Goal: Task Accomplishment & Management: Manage account settings

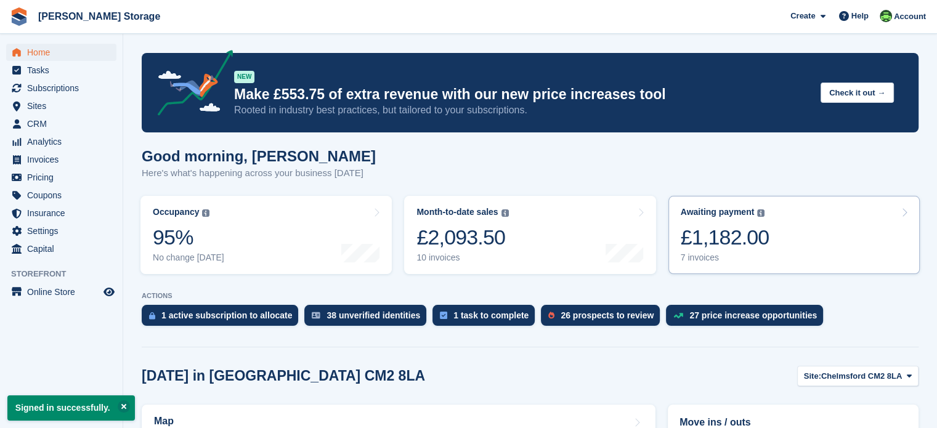
click at [761, 242] on div "£1,182.00" at bounding box center [725, 237] width 89 height 25
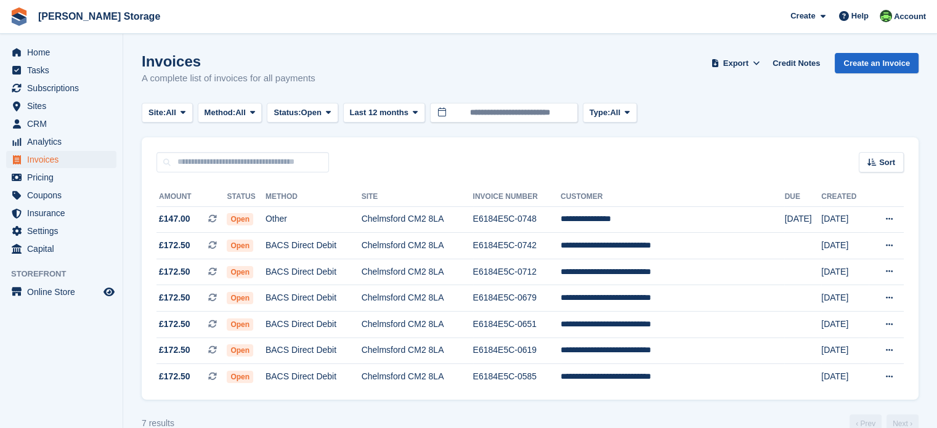
click at [362, 219] on td "Other" at bounding box center [313, 219] width 96 height 26
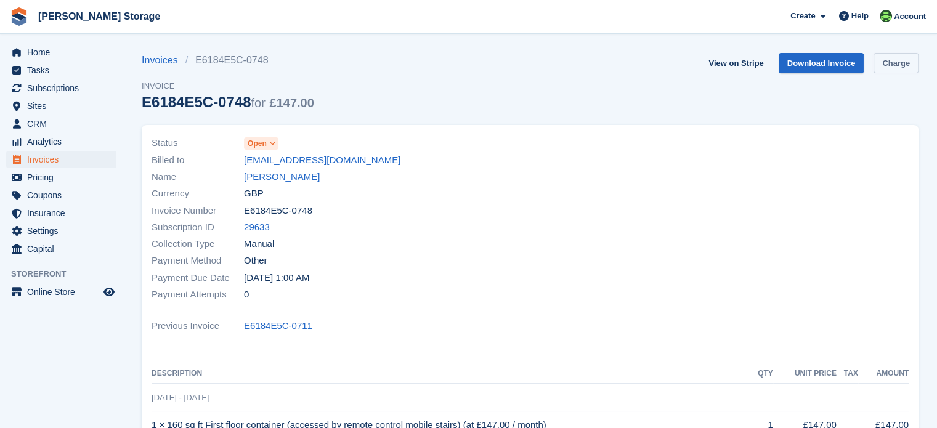
click at [896, 66] on link "Charge" at bounding box center [895, 63] width 45 height 20
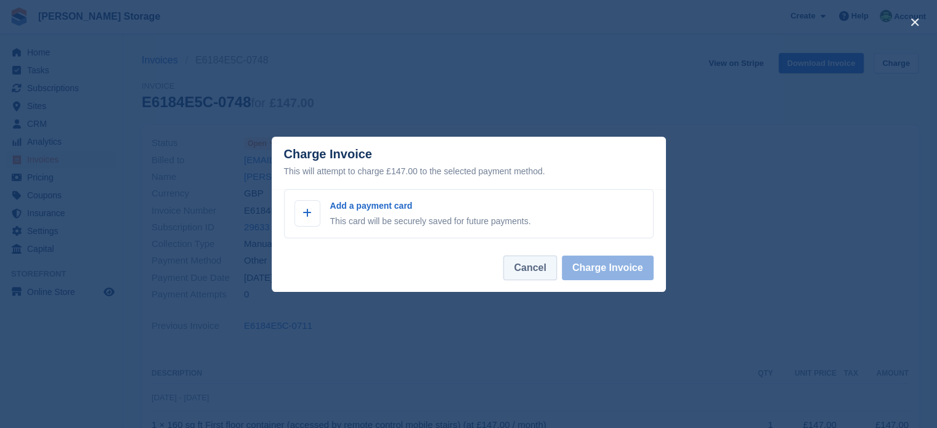
click at [533, 268] on button "Cancel" at bounding box center [529, 268] width 53 height 25
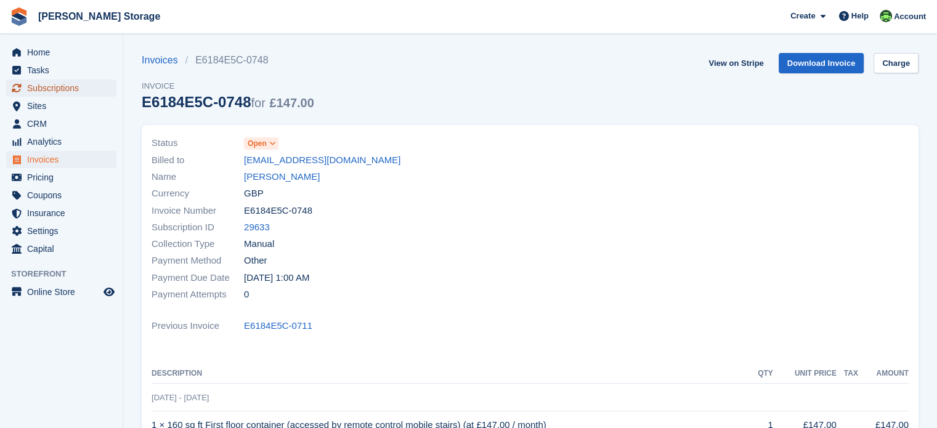
click at [71, 88] on span "Subscriptions" at bounding box center [64, 87] width 74 height 17
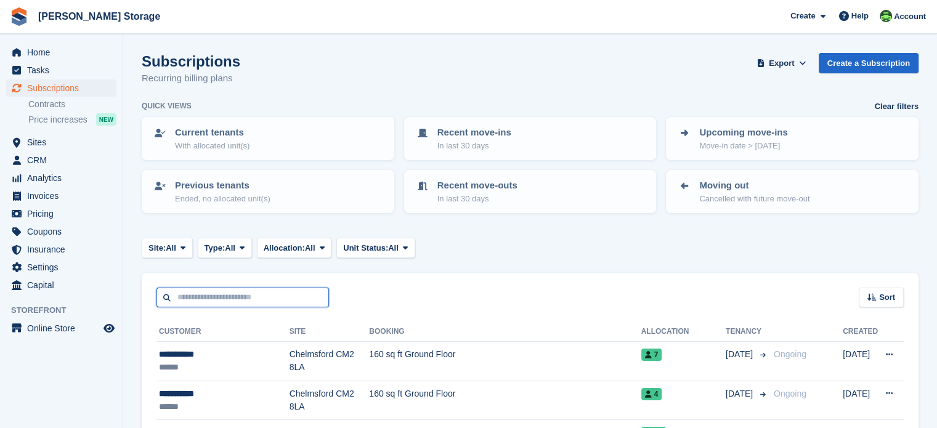
click at [222, 293] on input "text" at bounding box center [242, 298] width 172 height 20
click at [256, 295] on input "text" at bounding box center [242, 298] width 172 height 20
type input "***"
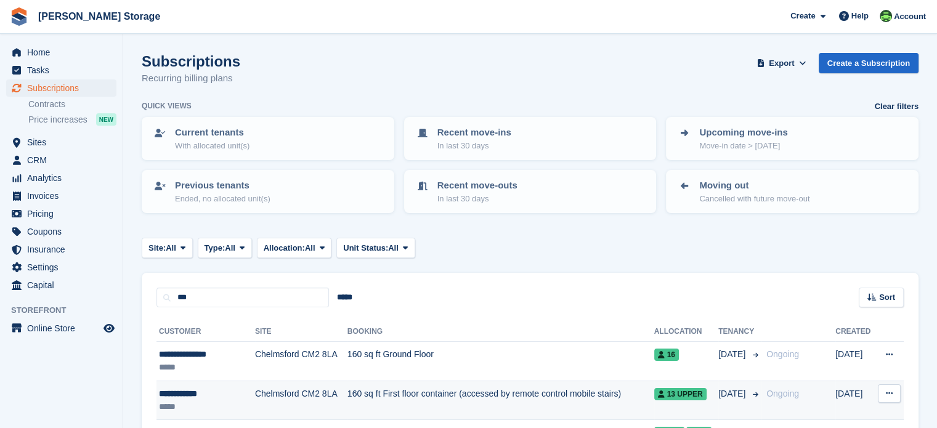
click at [219, 403] on div "*****" at bounding box center [202, 406] width 86 height 13
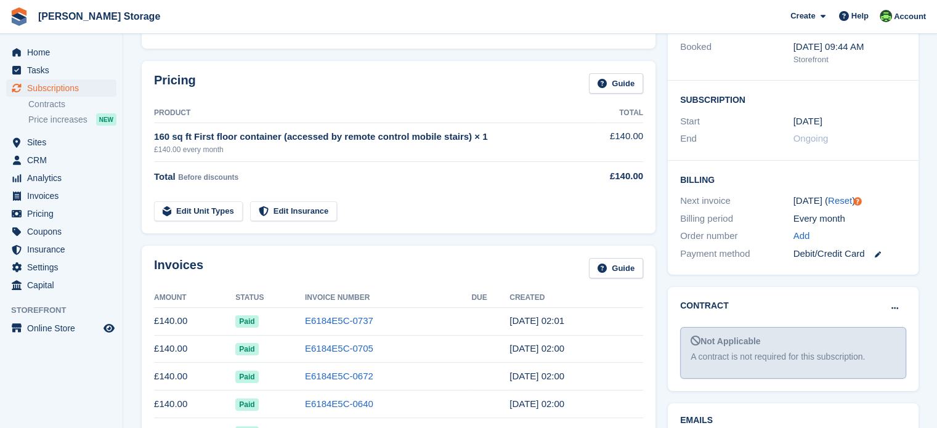
scroll to position [185, 0]
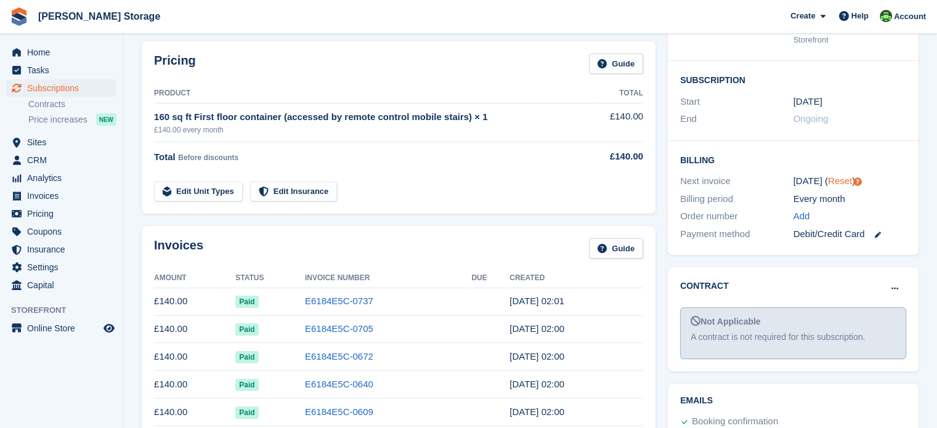
click at [841, 182] on link "Reset" at bounding box center [840, 181] width 24 height 10
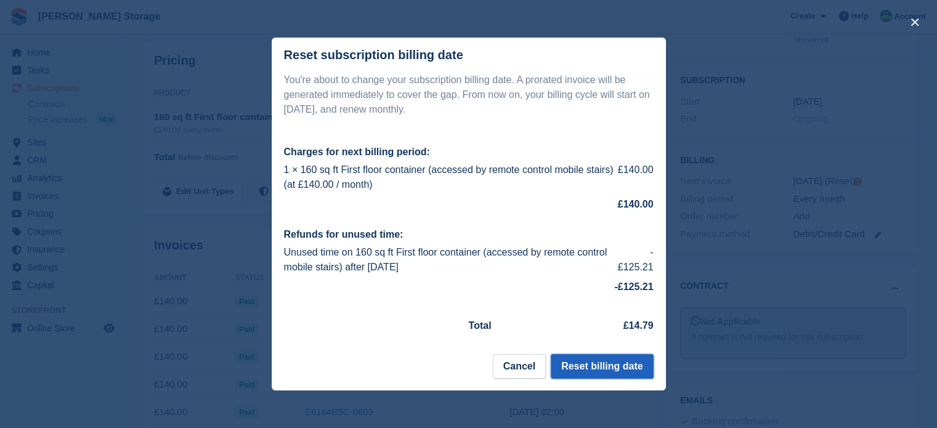
click at [599, 365] on button "Reset billing date" at bounding box center [602, 366] width 102 height 25
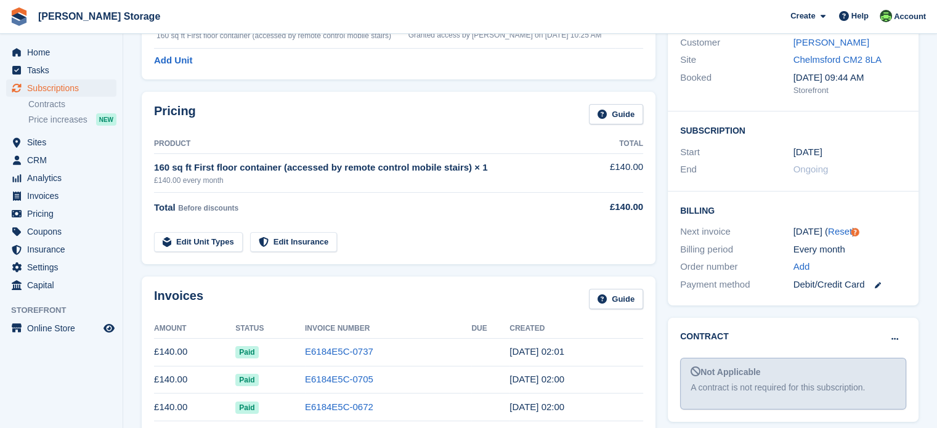
scroll to position [123, 0]
